Goal: Task Accomplishment & Management: Use online tool/utility

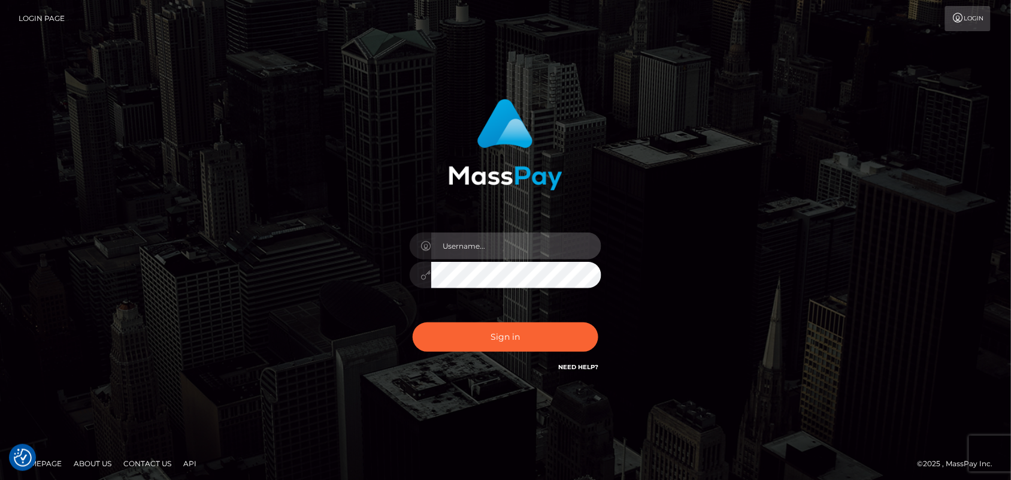
type input "Pk.es"
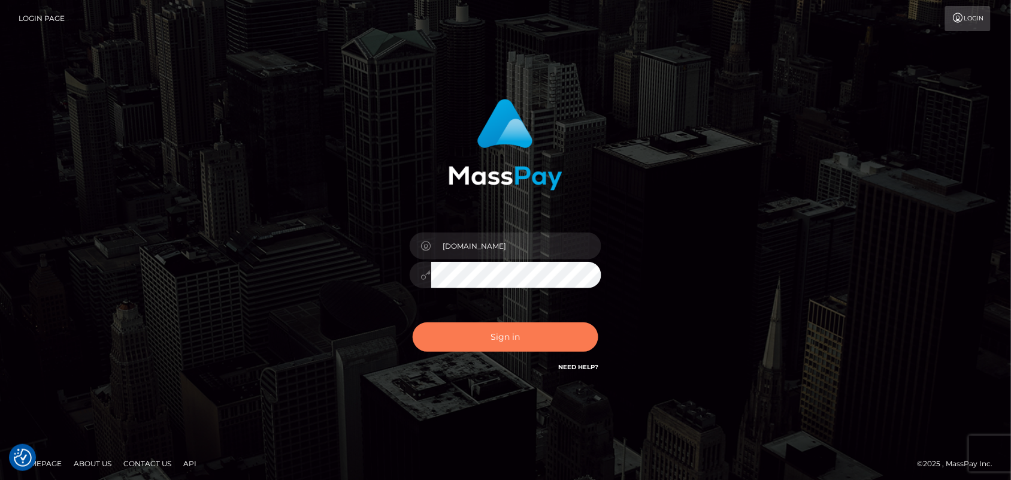
click at [547, 332] on button "Sign in" at bounding box center [506, 336] width 186 height 29
type input "[DOMAIN_NAME]"
click at [510, 334] on button "Sign in" at bounding box center [506, 336] width 186 height 29
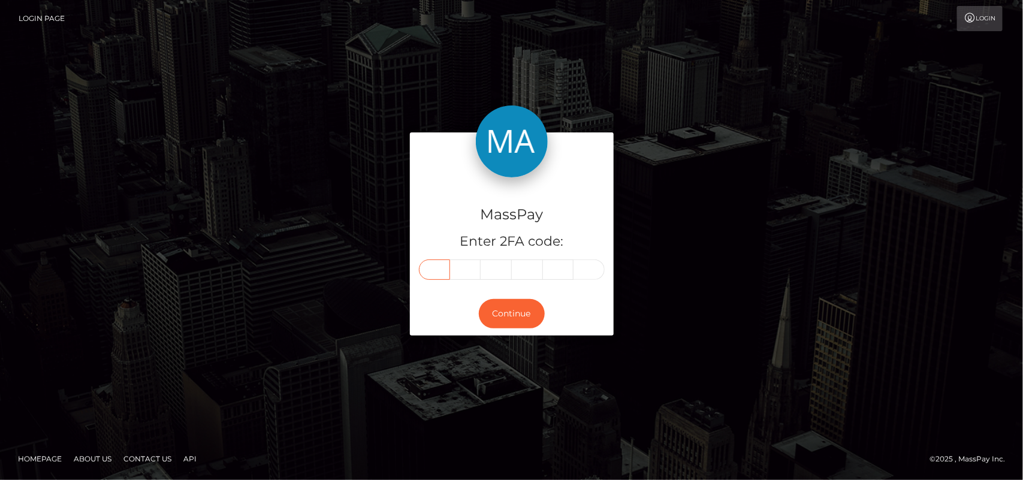
click at [436, 270] on input "text" at bounding box center [434, 269] width 31 height 20
type input "5"
type input "8"
type input "1"
type input "0"
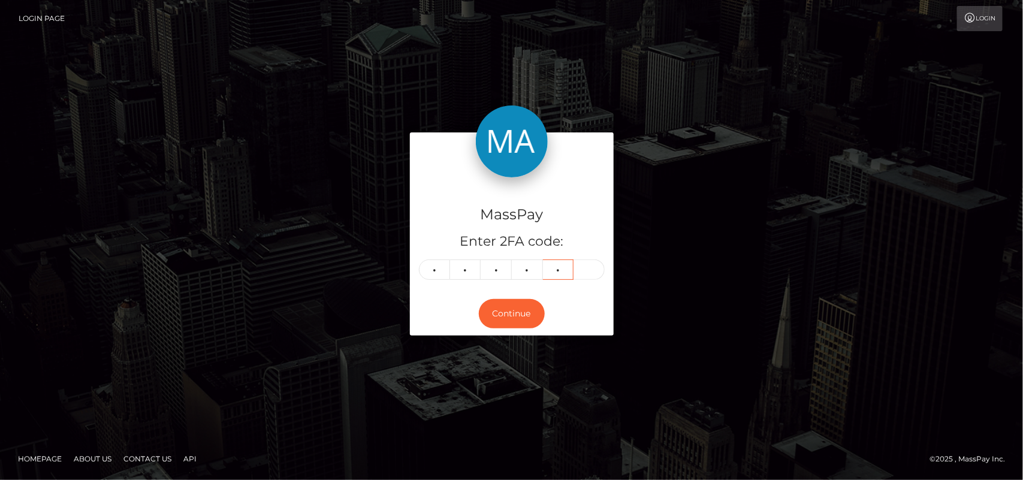
type input "7"
type input "3"
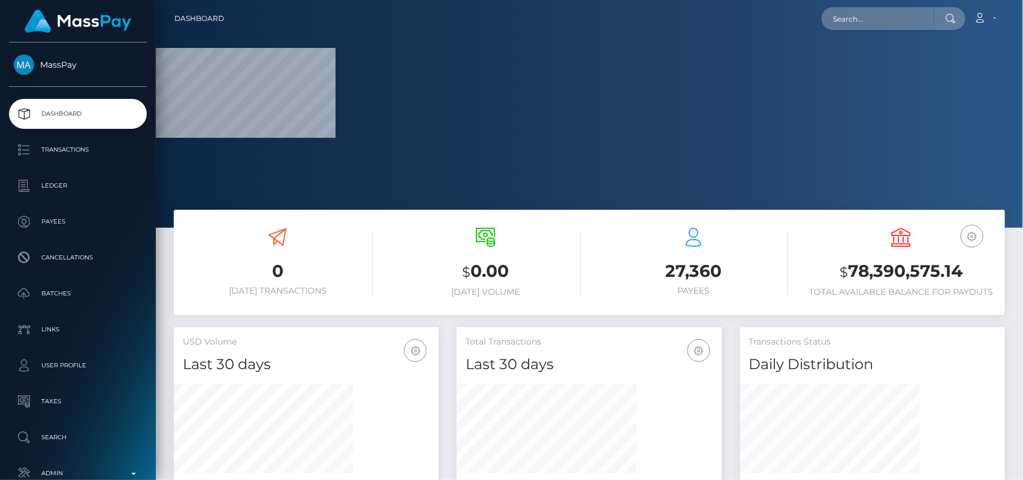
scroll to position [211, 265]
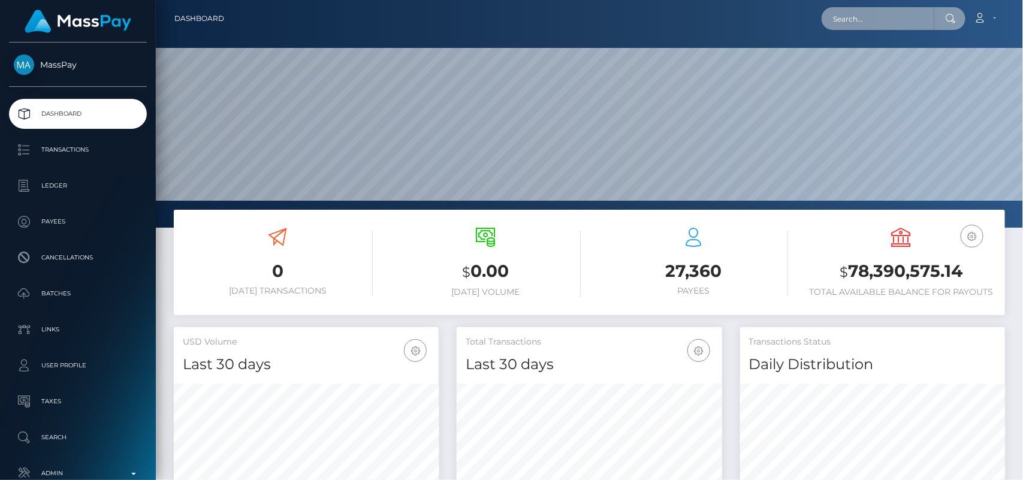
click at [875, 16] on input "text" at bounding box center [877, 18] width 113 height 23
paste input "crystall.manager@gmail.com"
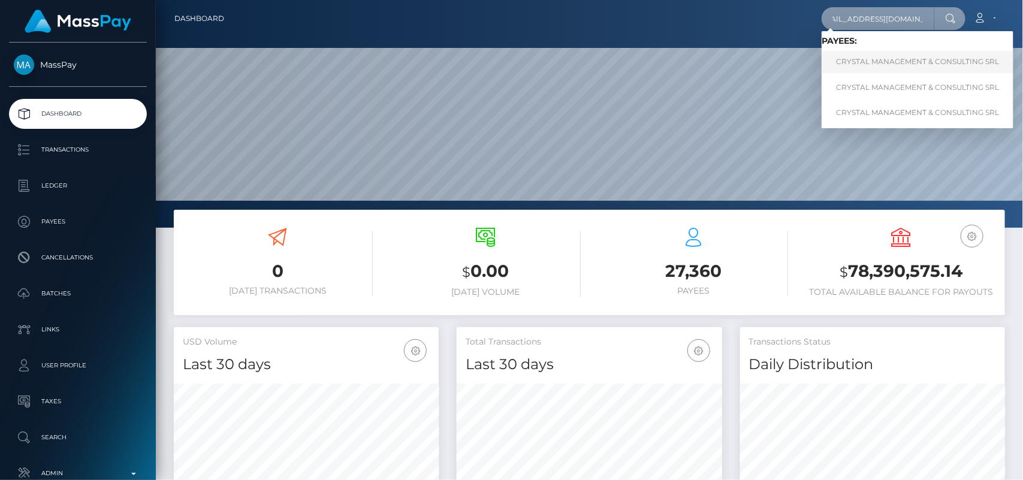
type input "crystall.manager@gmail.com"
click at [867, 72] on link "CRYSTAL MANAGEMENT & CONSULTING SRL" at bounding box center [917, 62] width 192 height 22
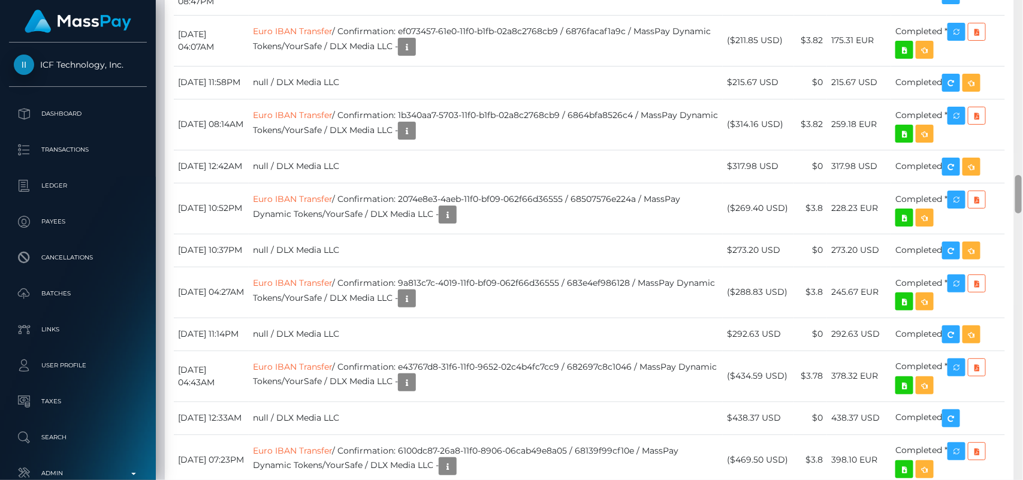
scroll to position [144, 265]
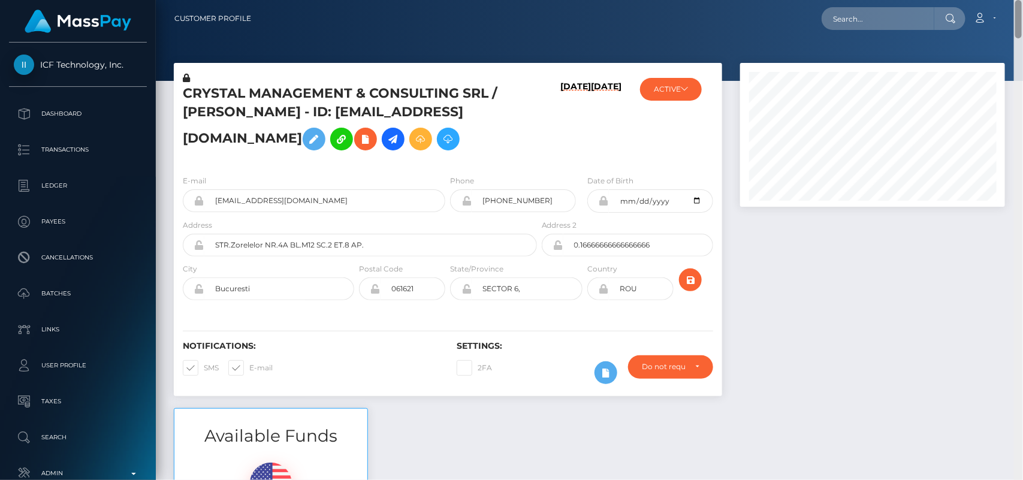
drag, startPoint x: 1020, startPoint y: 34, endPoint x: 918, endPoint y: -23, distance: 117.2
click at [918, 0] on html "ICF Technology, Inc. Dashboard Transactions Ledger Payees Batches" at bounding box center [511, 240] width 1023 height 480
click at [882, 16] on input "text" at bounding box center [877, 18] width 113 height 23
paste input "[EMAIL_ADDRESS][DOMAIN_NAME]"
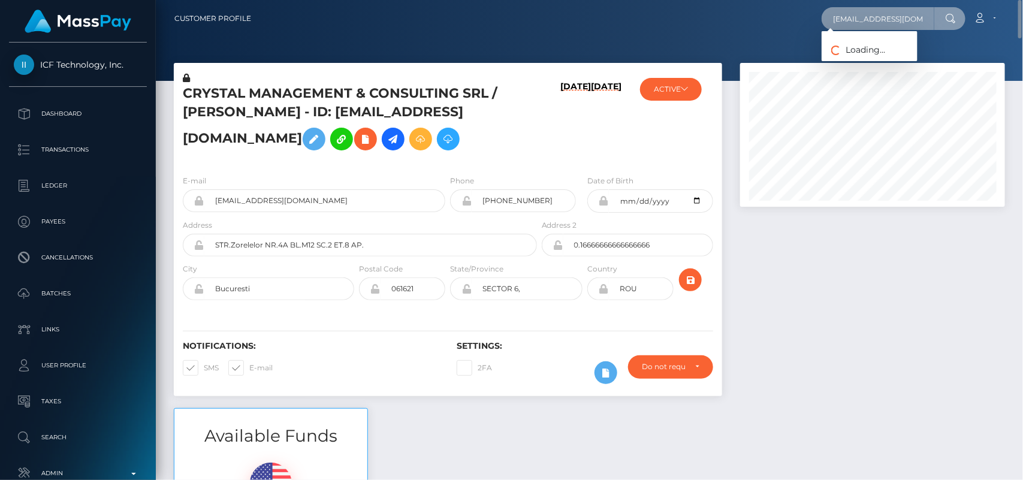
scroll to position [0, 12]
type input "shotarthdesign@gmail.com"
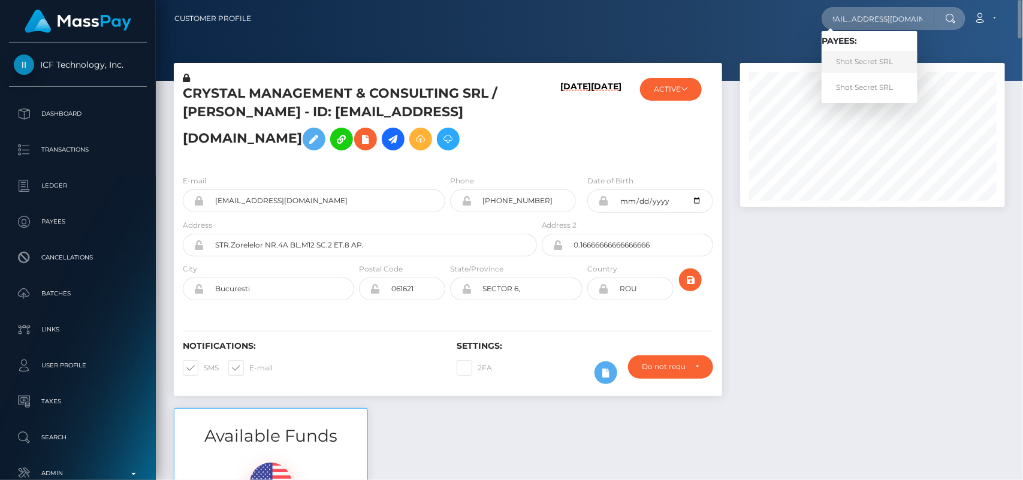
scroll to position [0, 0]
click at [855, 64] on link "Shot Secret SRL" at bounding box center [869, 62] width 96 height 22
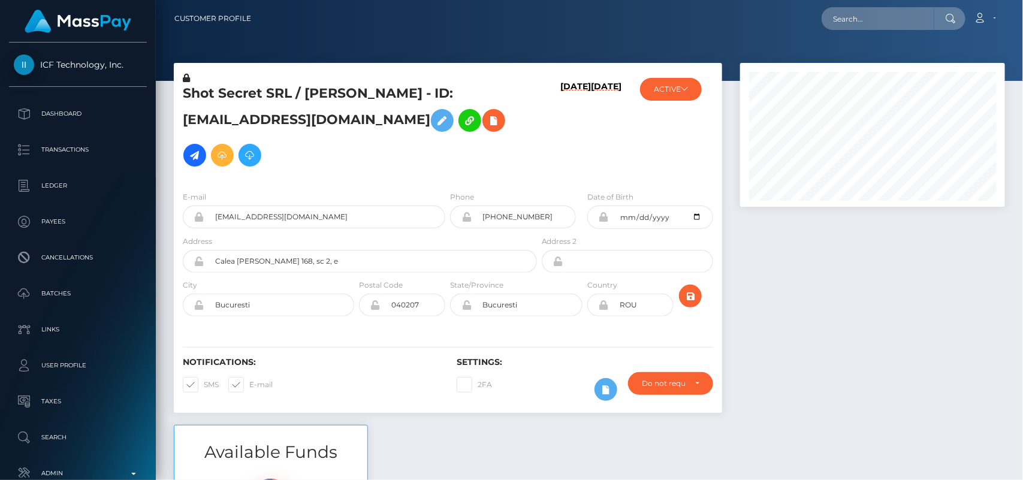
scroll to position [144, 265]
click at [210, 181] on div "Shot Secret SRL / [PERSON_NAME] - ID: [EMAIL_ADDRESS][DOMAIN_NAME]" at bounding box center [356, 127] width 365 height 110
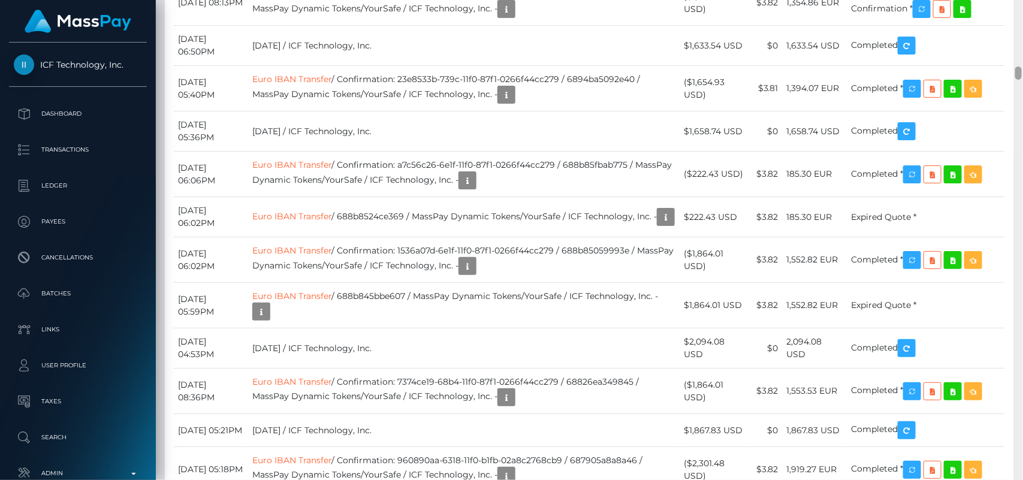
scroll to position [2440, 0]
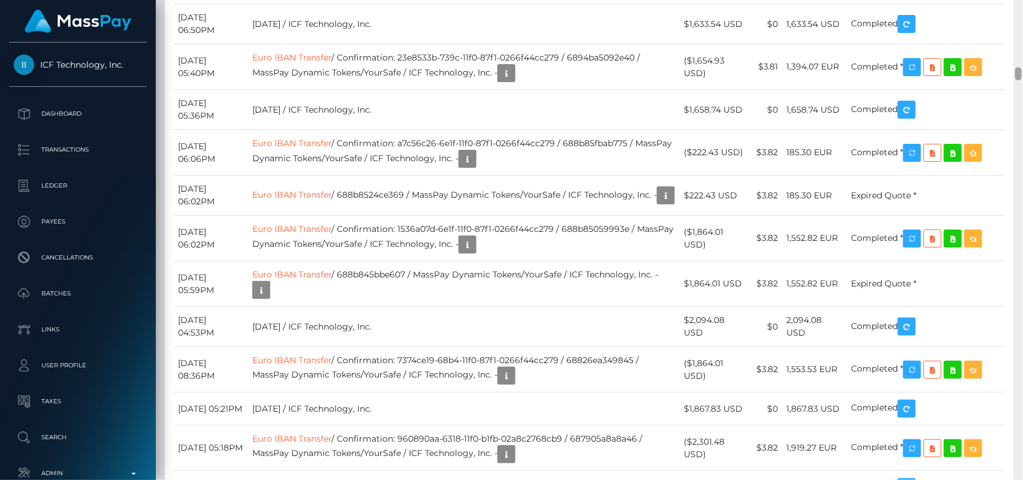
drag, startPoint x: 1017, startPoint y: 9, endPoint x: 1019, endPoint y: 72, distance: 63.5
click at [1019, 72] on div at bounding box center [1018, 73] width 7 height 13
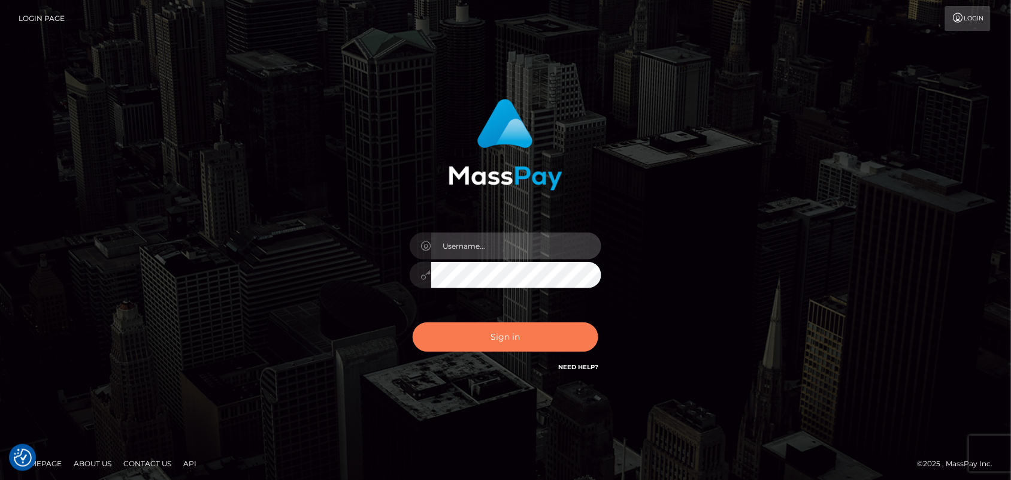
type input "Pk.es"
click at [475, 339] on button "Sign in" at bounding box center [506, 336] width 186 height 29
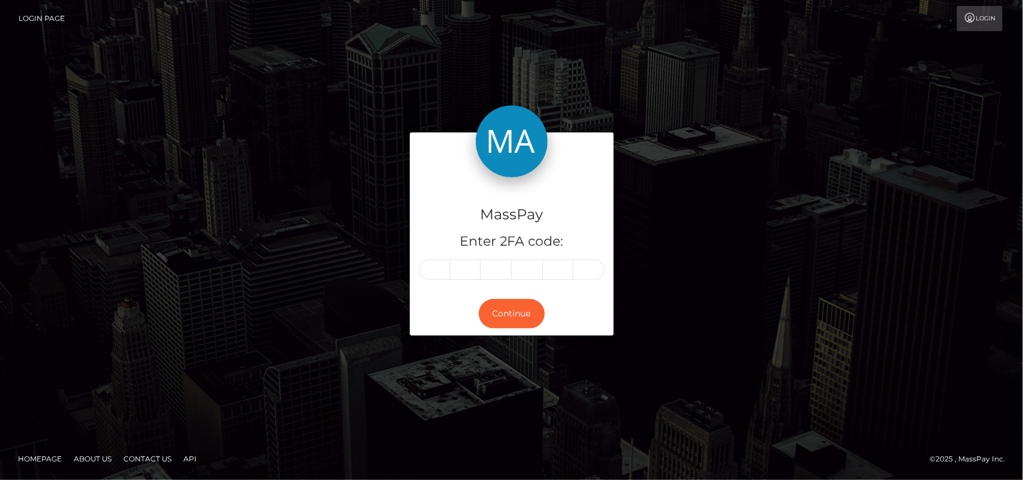
click at [127, 95] on div "MassPay Enter 2FA code: Continue" at bounding box center [511, 240] width 1023 height 395
click at [427, 276] on input "text" at bounding box center [434, 269] width 31 height 20
type input "0"
type input "8"
type input "5"
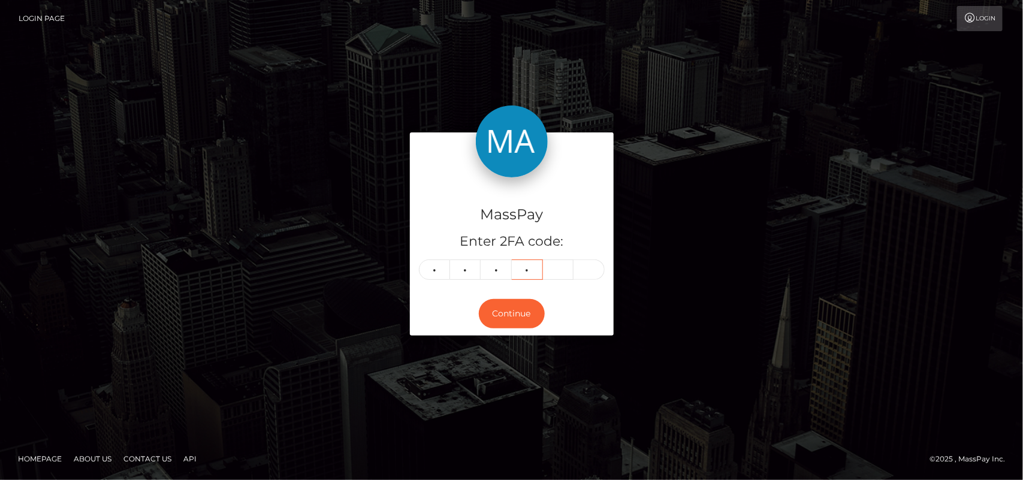
type input "0"
type input "9"
type input "6"
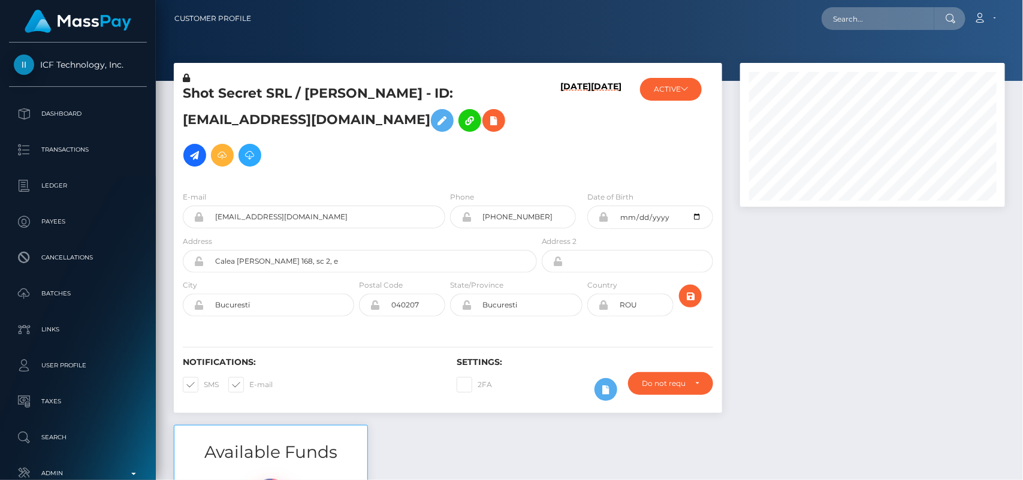
scroll to position [144, 265]
click at [863, 13] on input "text" at bounding box center [877, 18] width 113 height 23
paste input "[EMAIL_ADDRESS][DOMAIN_NAME]"
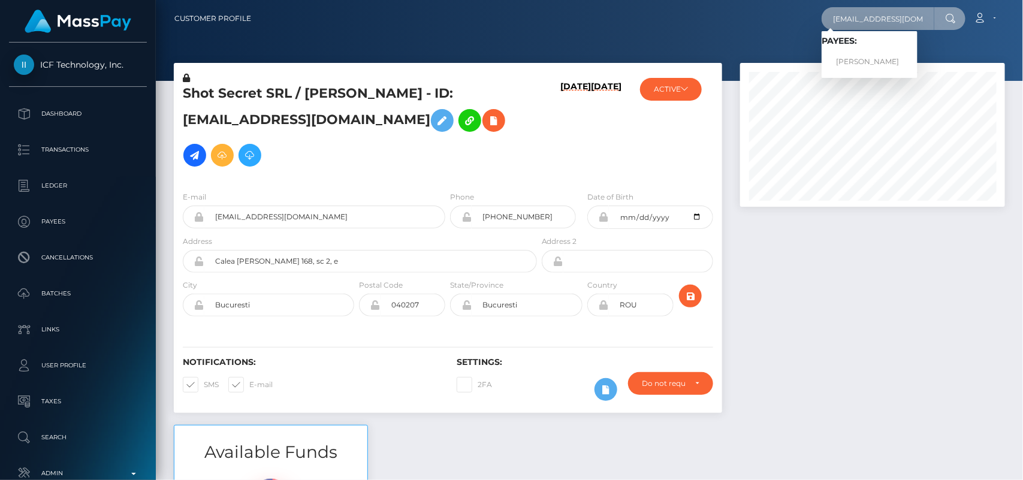
type input "[EMAIL_ADDRESS][DOMAIN_NAME]"
click at [860, 63] on link "Aleksandr Vladimirovich Kryuchkov" at bounding box center [869, 62] width 96 height 22
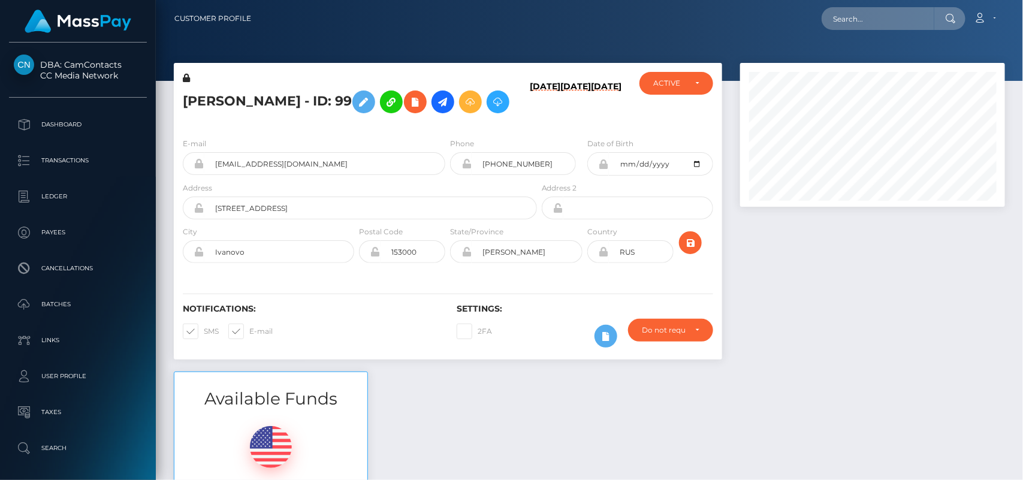
scroll to position [144, 265]
click at [436, 110] on icon at bounding box center [443, 102] width 14 height 15
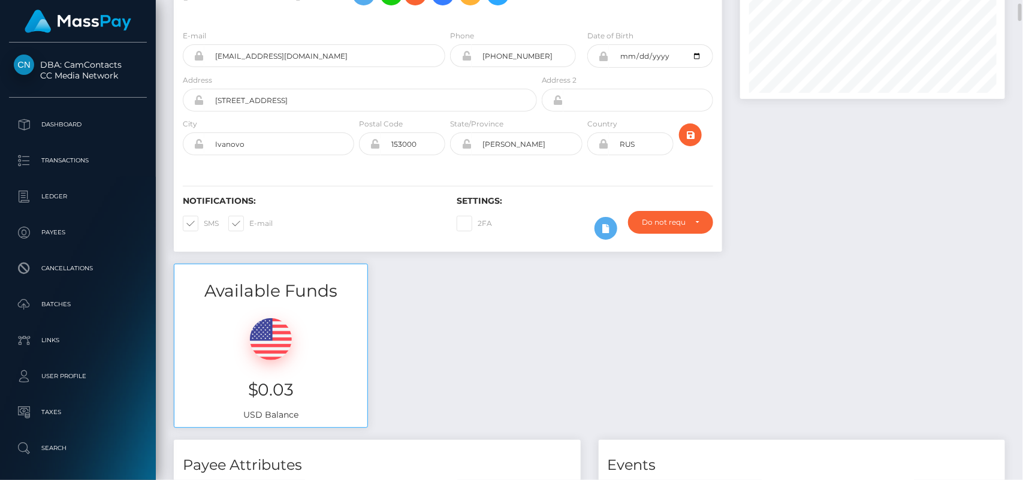
scroll to position [90, 0]
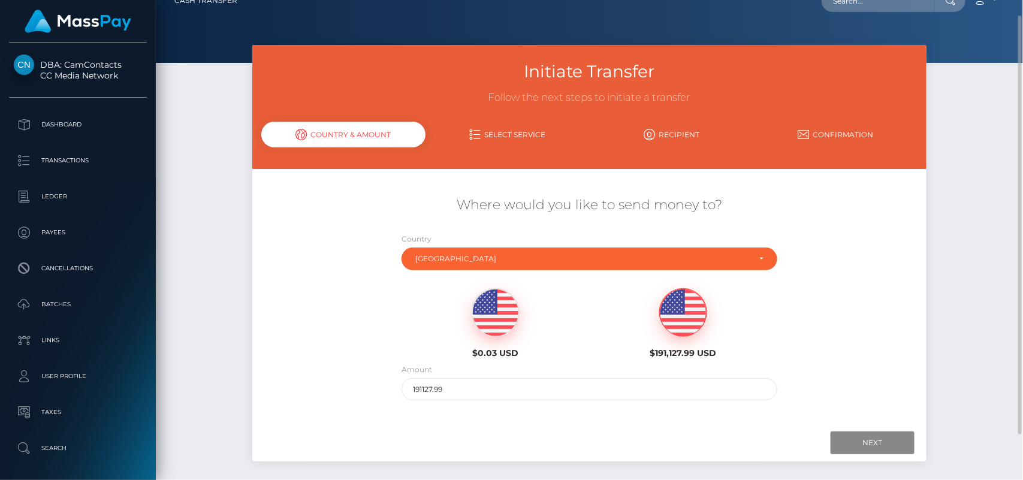
scroll to position [71, 0]
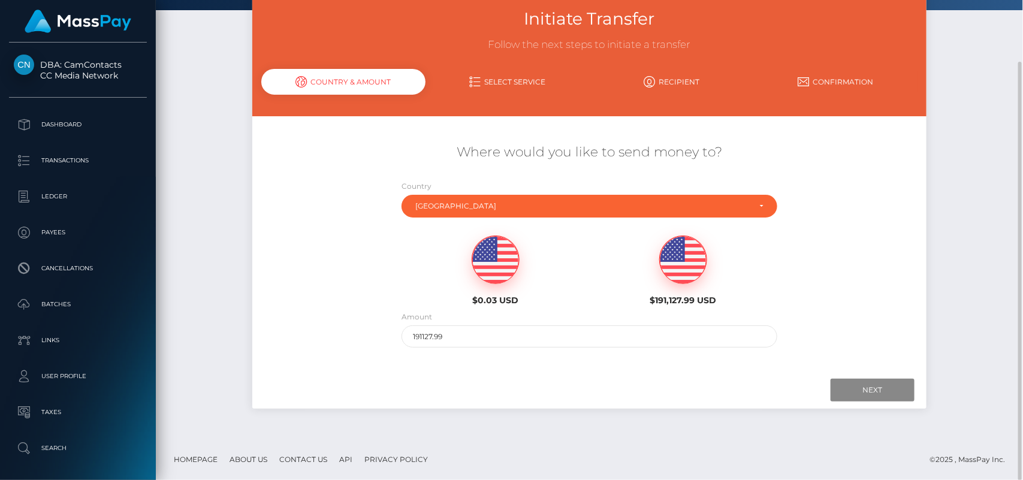
click at [507, 258] on img at bounding box center [495, 260] width 47 height 48
type input "0.03"
click at [873, 380] on input "Next" at bounding box center [872, 390] width 84 height 23
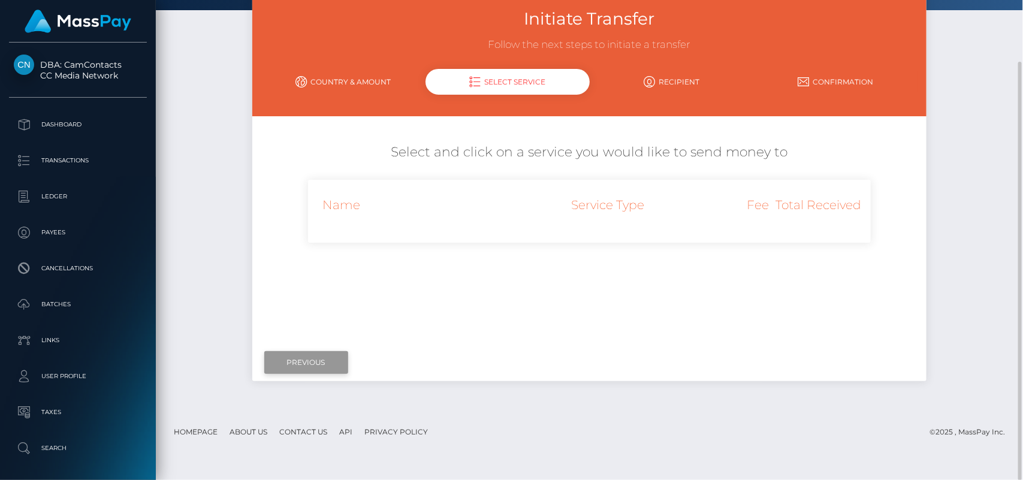
click at [306, 359] on input "Previous" at bounding box center [306, 362] width 84 height 23
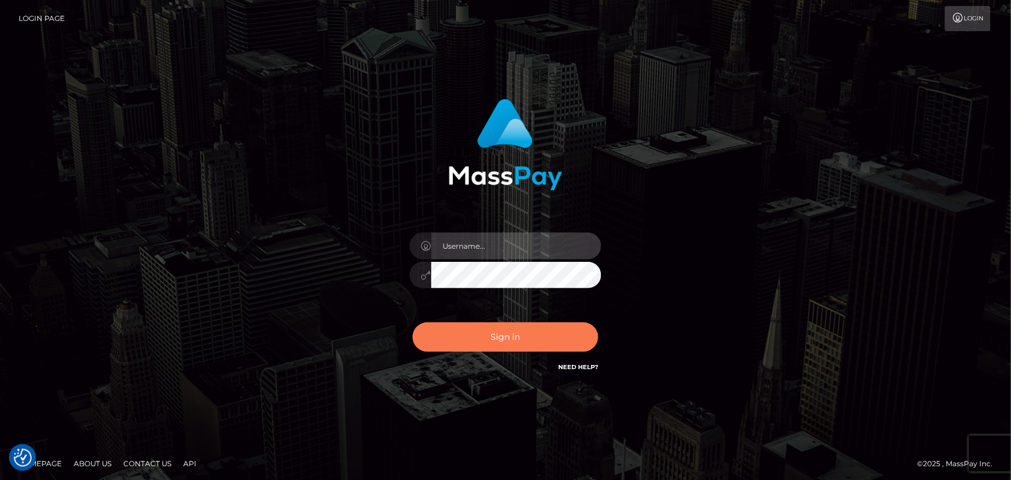
type input "[DOMAIN_NAME]"
click at [512, 330] on button "Sign in" at bounding box center [506, 336] width 186 height 29
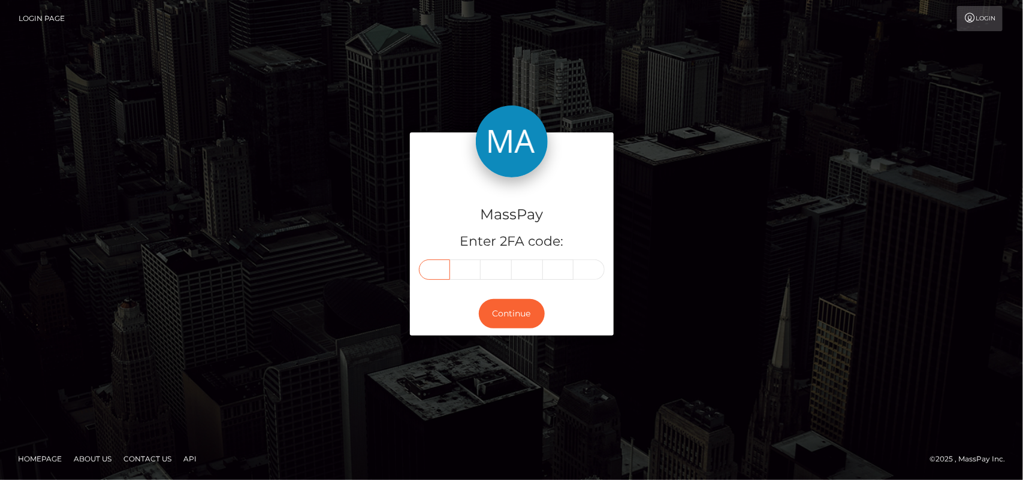
click at [433, 267] on input "text" at bounding box center [434, 269] width 31 height 20
type input "9"
type input "8"
type input "3"
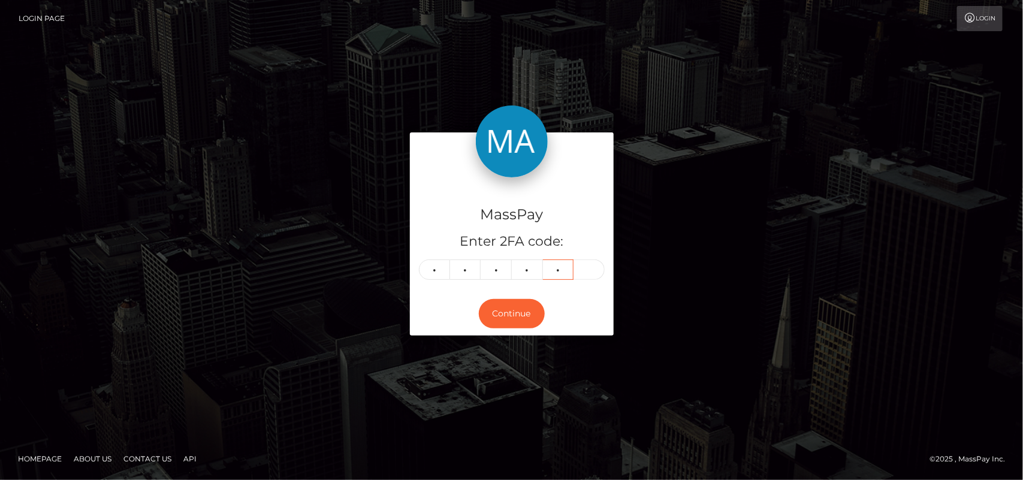
type input "2"
type input "6"
